Goal: Task Accomplishment & Management: Use online tool/utility

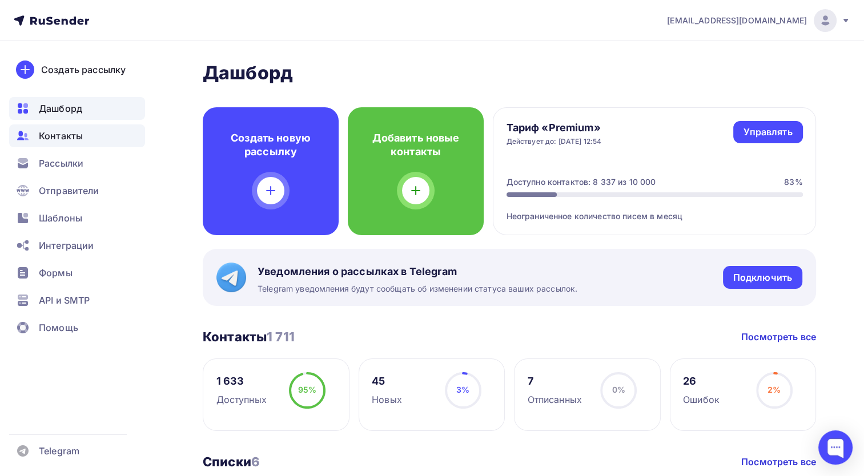
click at [109, 135] on div "Контакты" at bounding box center [77, 136] width 136 height 23
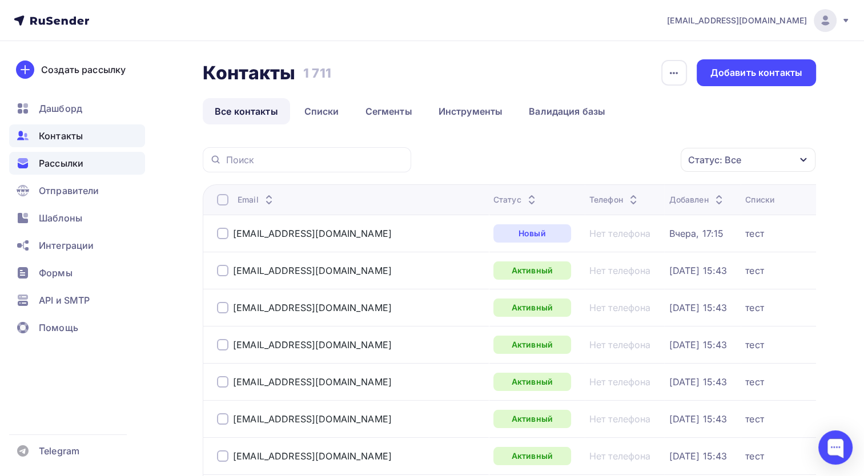
click at [95, 164] on div "Рассылки" at bounding box center [77, 163] width 136 height 23
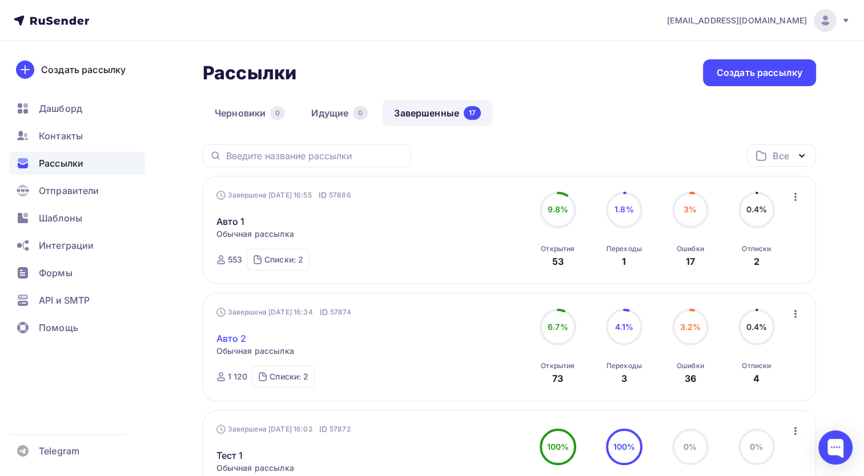
click at [242, 336] on link "Авто 2" at bounding box center [231, 339] width 30 height 14
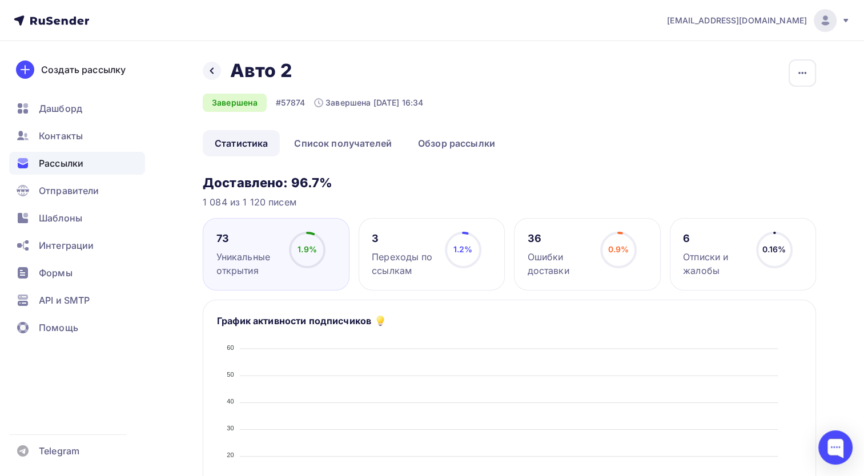
scroll to position [114, 0]
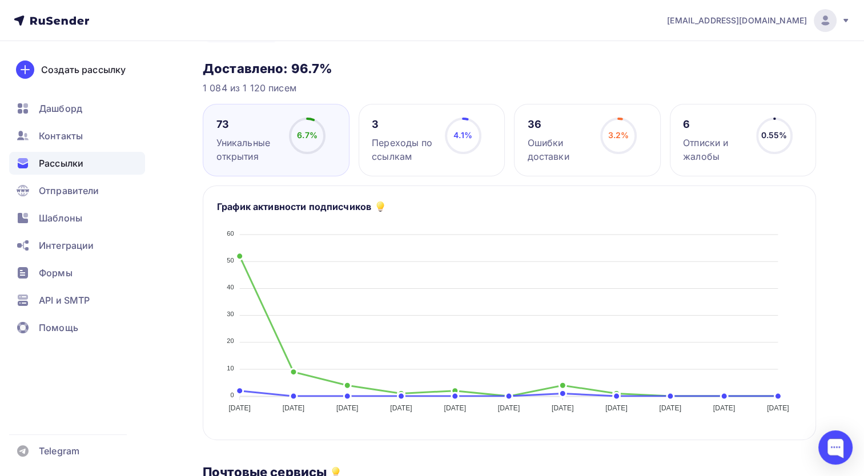
click at [75, 165] on span "Рассылки" at bounding box center [61, 163] width 45 height 14
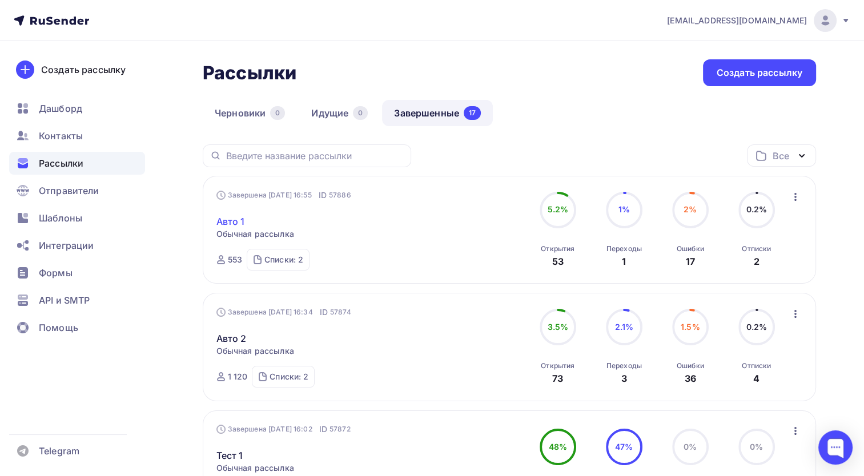
click at [228, 224] on link "Авто 1" at bounding box center [230, 222] width 29 height 14
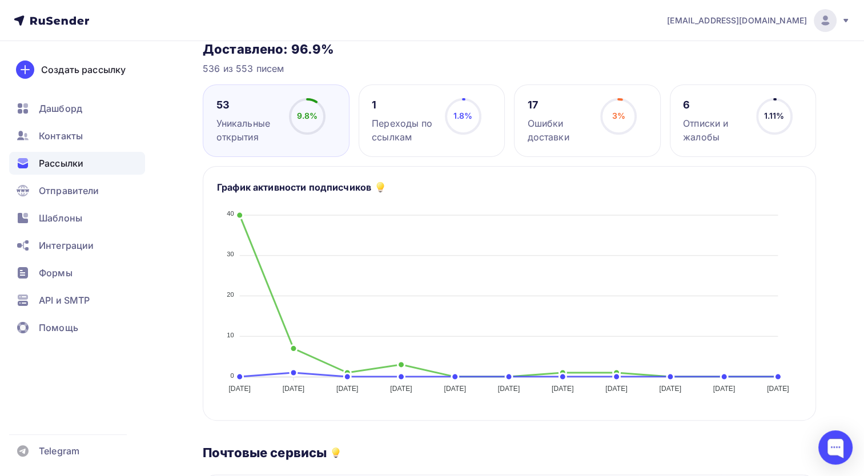
scroll to position [114, 0]
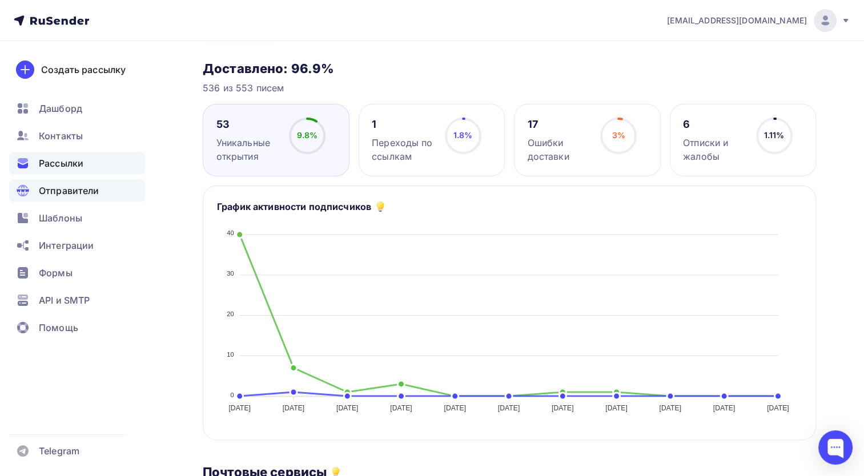
click at [89, 188] on span "Отправители" at bounding box center [69, 191] width 61 height 14
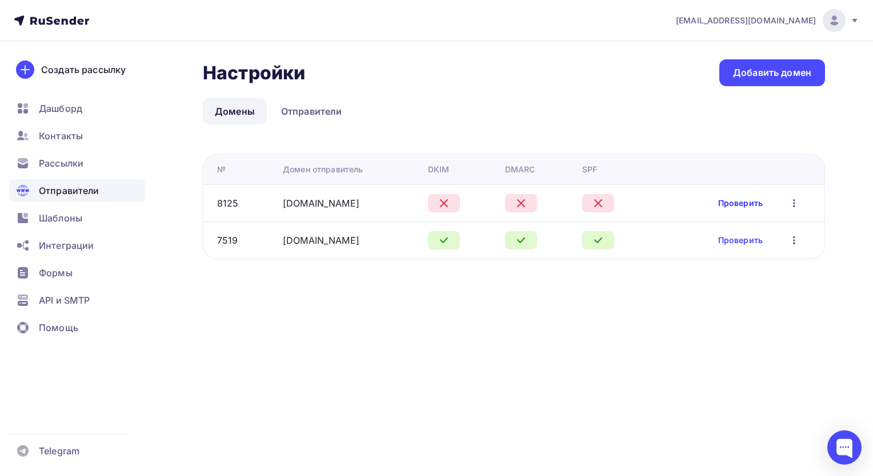
click at [750, 198] on link "Проверить" at bounding box center [740, 203] width 45 height 11
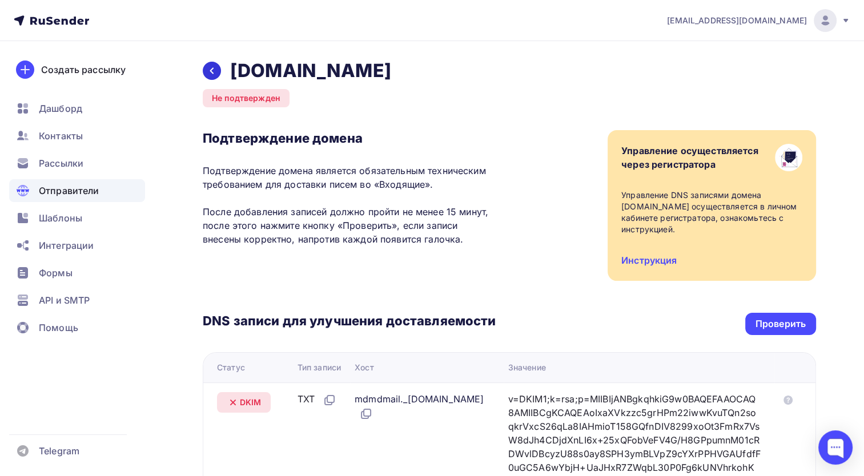
click at [212, 74] on icon at bounding box center [211, 70] width 9 height 9
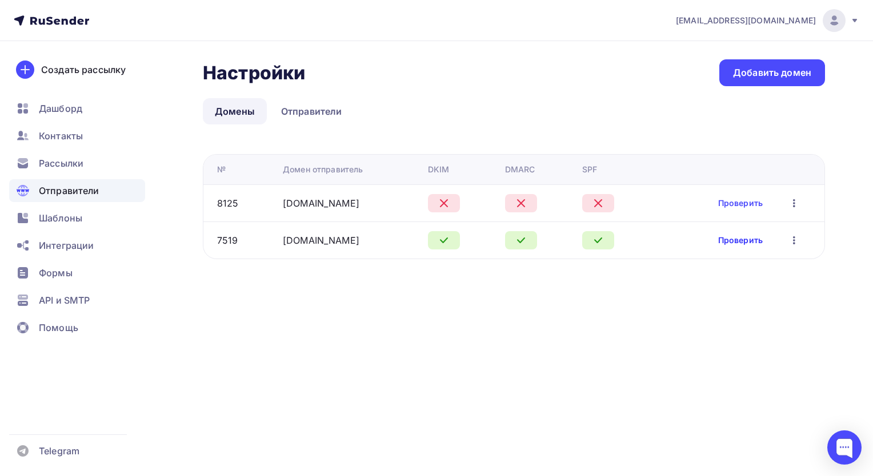
click at [737, 237] on link "Проверить" at bounding box center [740, 240] width 45 height 11
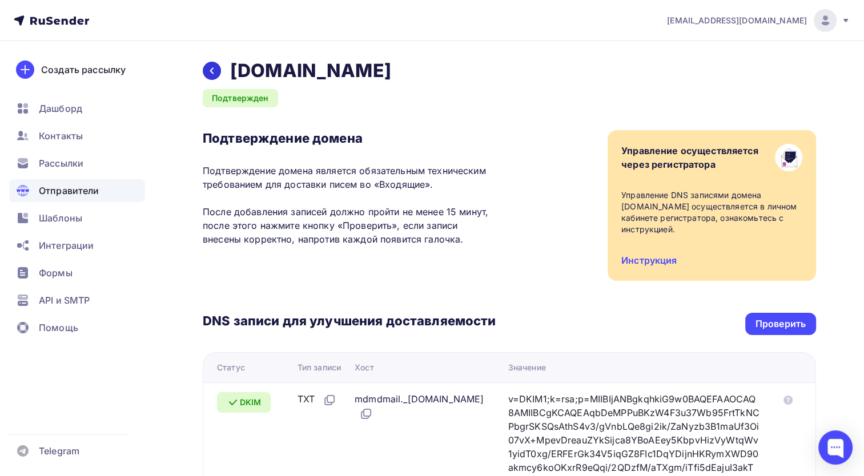
click at [208, 67] on icon at bounding box center [211, 70] width 9 height 9
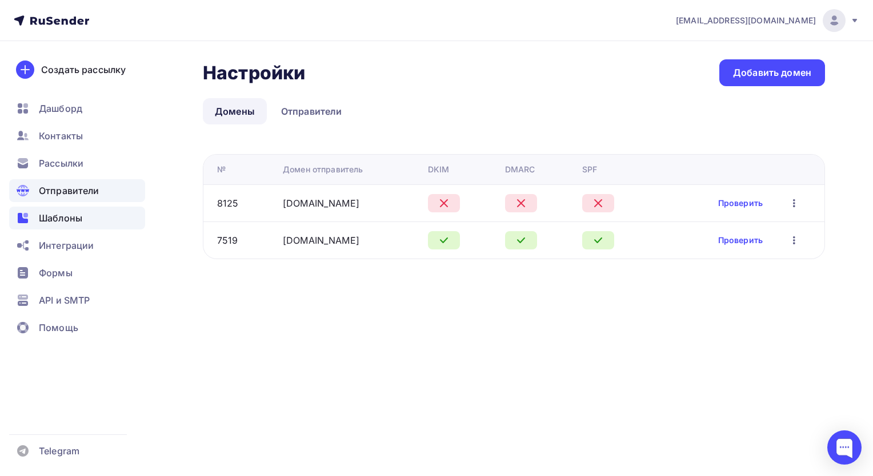
click at [82, 218] on div "Шаблоны" at bounding box center [77, 218] width 136 height 23
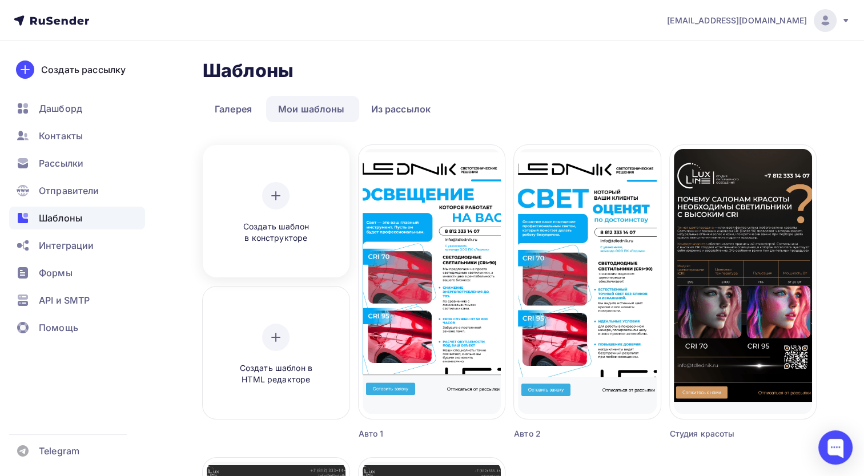
click at [286, 211] on div "Создать шаблон в конструкторе" at bounding box center [276, 213] width 109 height 62
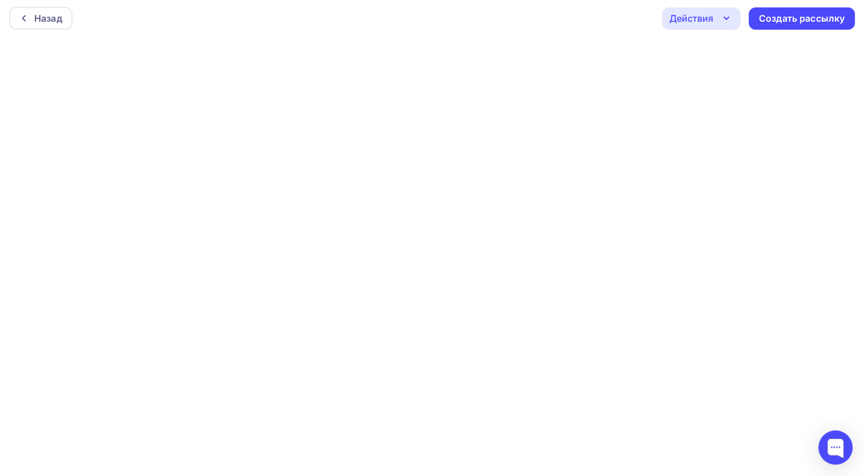
scroll to position [2, 0]
